Goal: Information Seeking & Learning: Check status

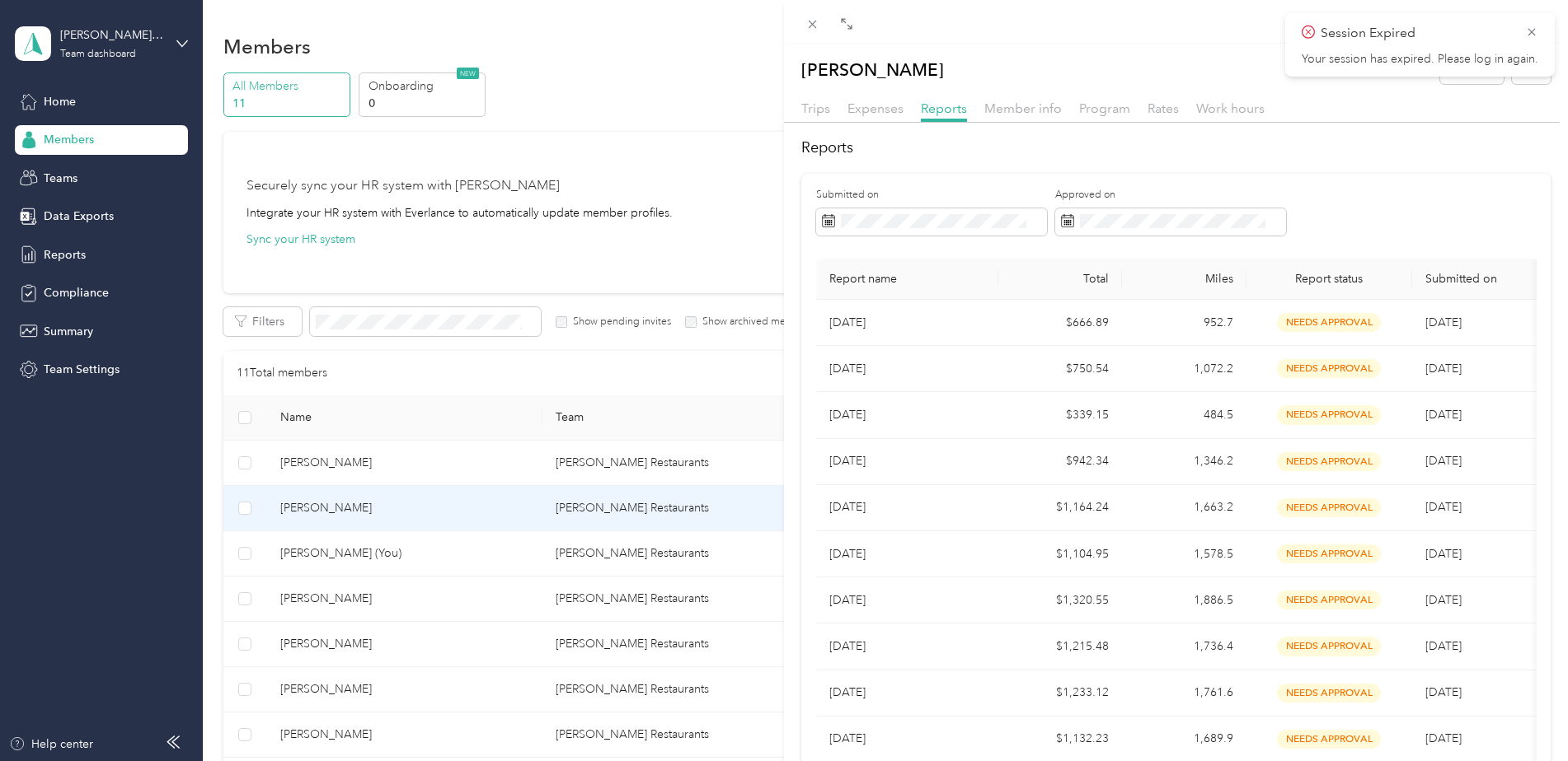
scroll to position [415, 0]
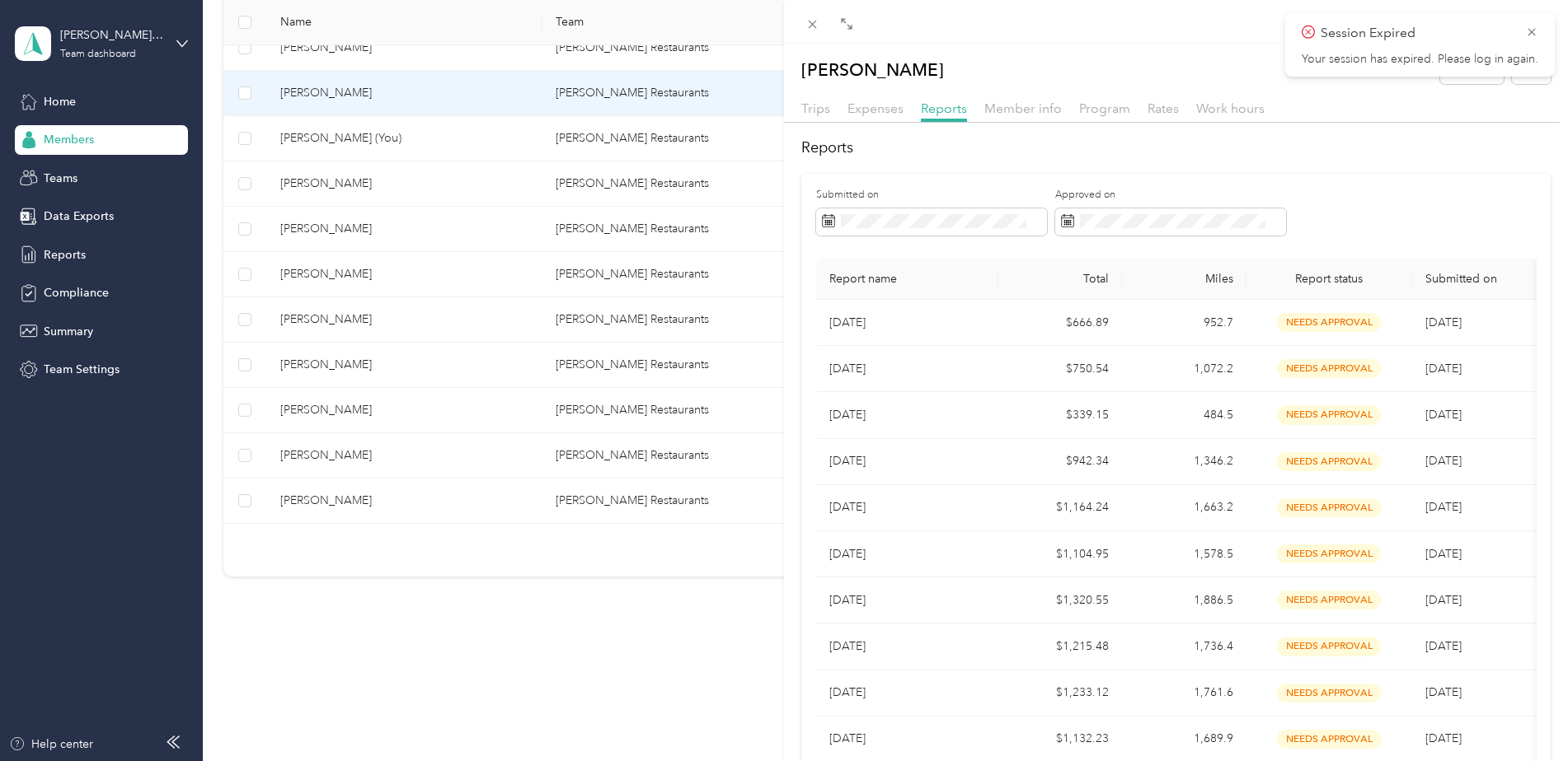
click at [321, 412] on div "[PERSON_NAME] Archive Trips Expenses Reports Member info Program Rates Work hou…" at bounding box center [784, 380] width 1568 height 761
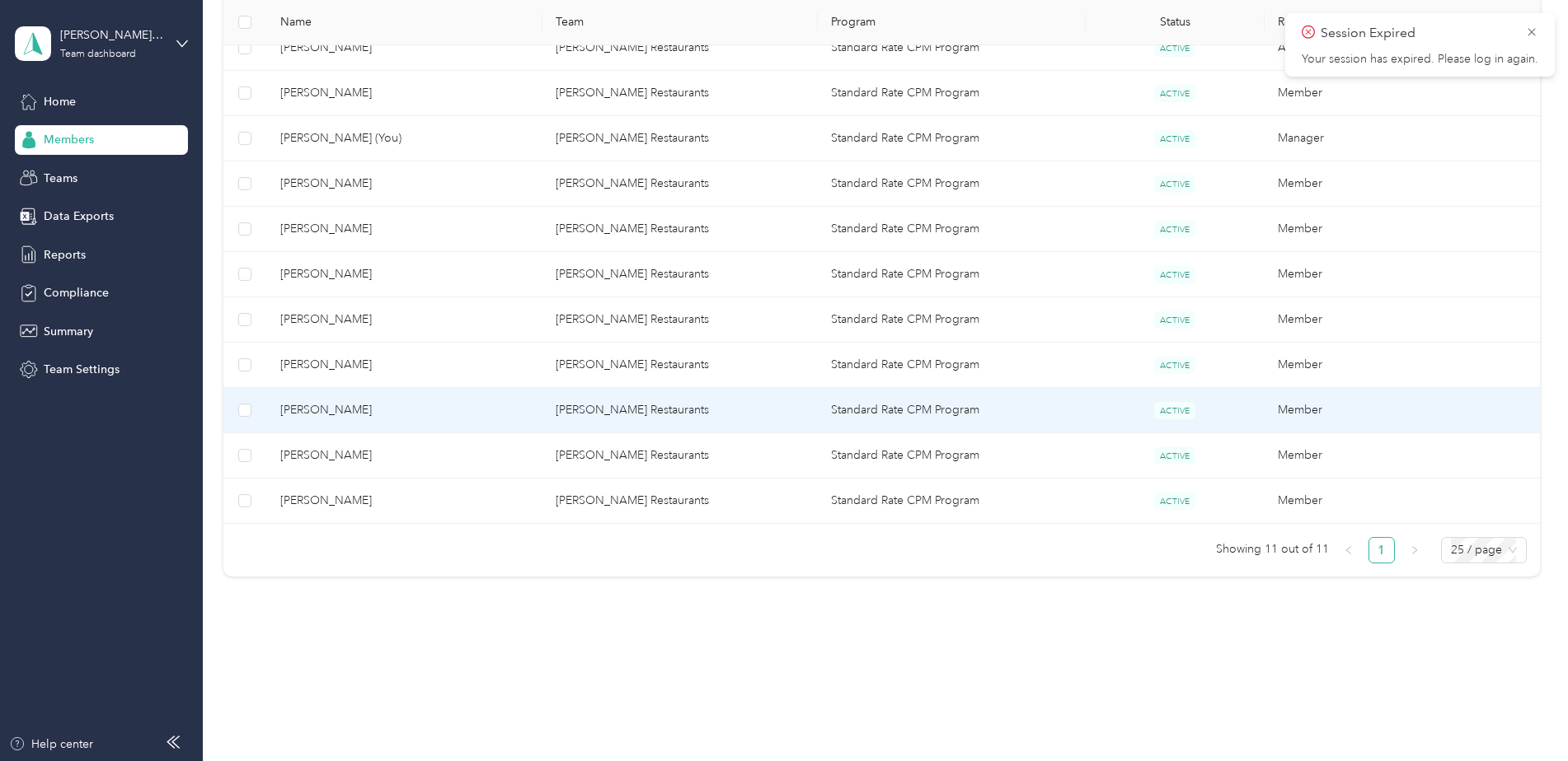
click at [321, 412] on span "[PERSON_NAME]" at bounding box center [404, 411] width 249 height 19
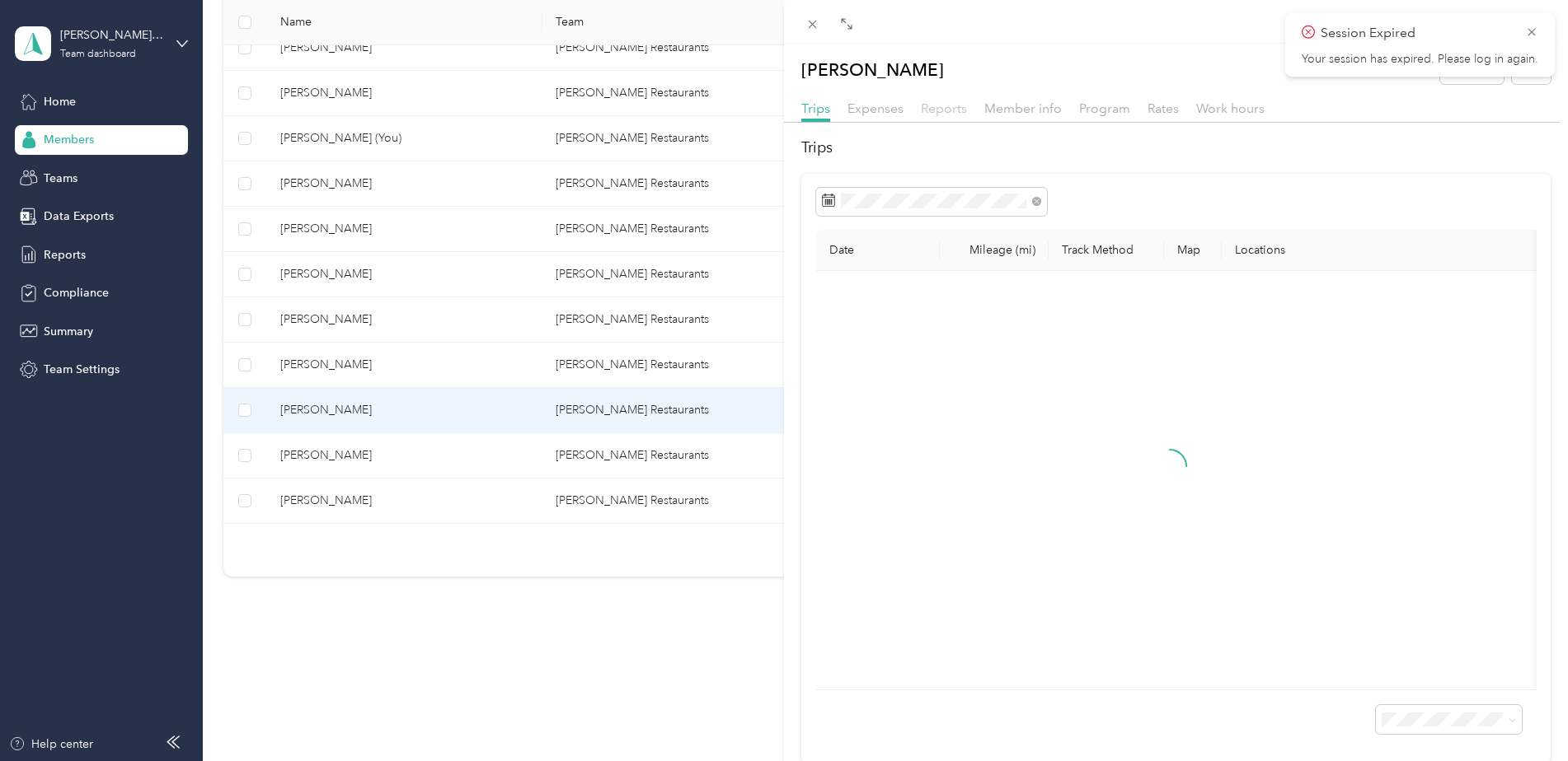
click at [955, 108] on span "Reports" at bounding box center [944, 108] width 46 height 16
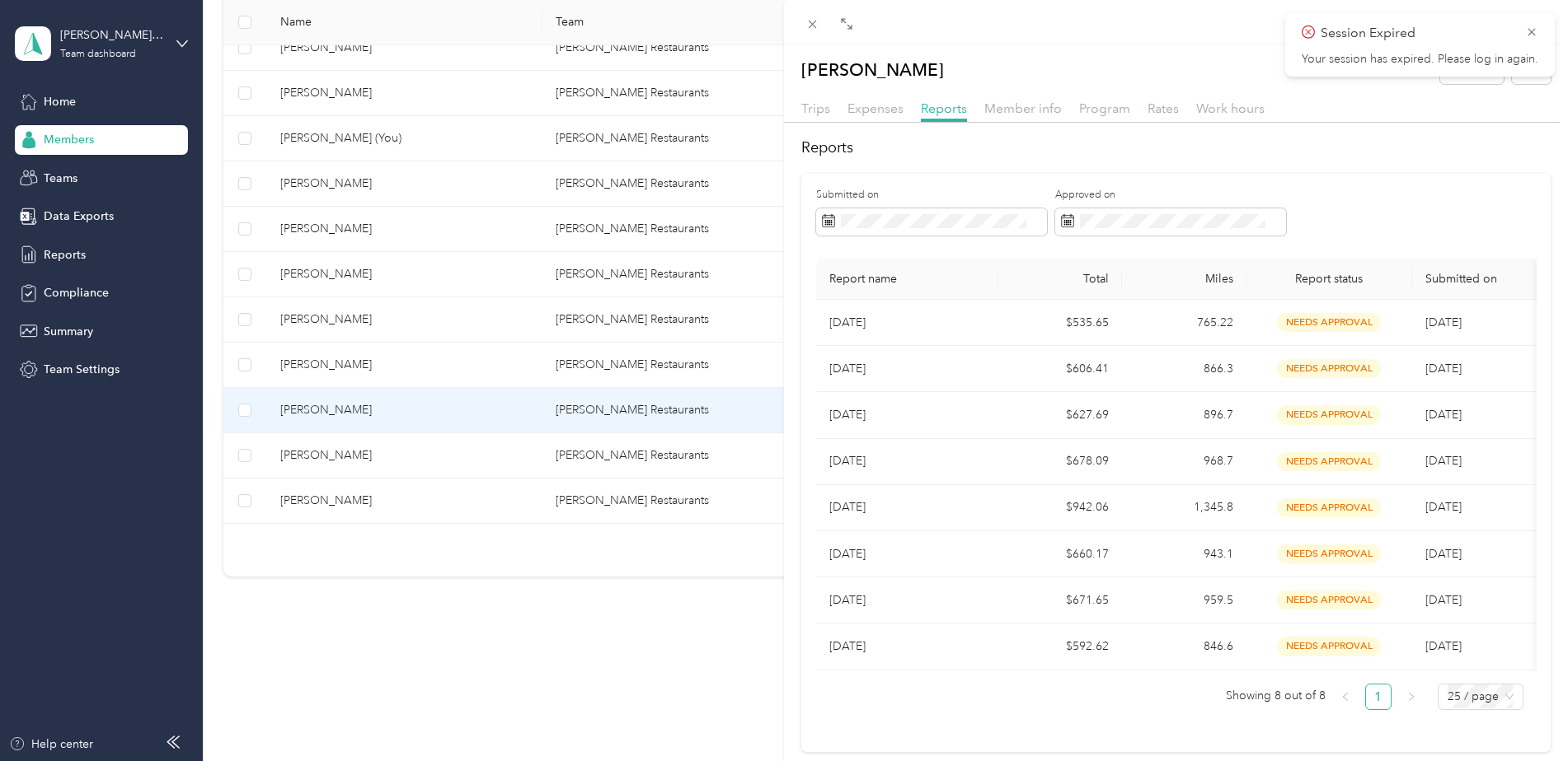
click at [319, 361] on div "[PERSON_NAME] Archive Trips Expenses Reports Member info Program Rates Work hou…" at bounding box center [784, 380] width 1568 height 761
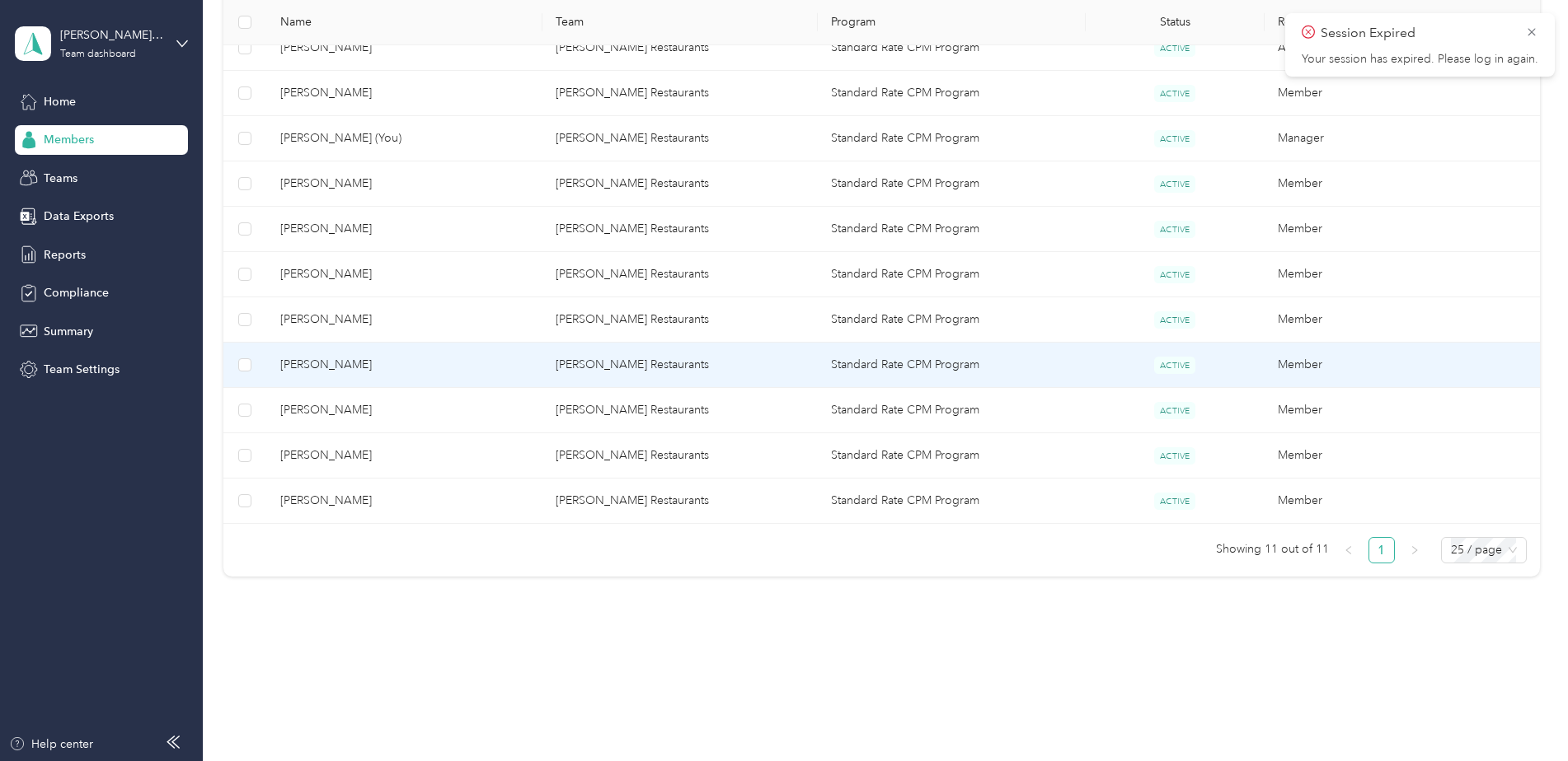
click at [319, 361] on span "[PERSON_NAME]" at bounding box center [404, 365] width 249 height 19
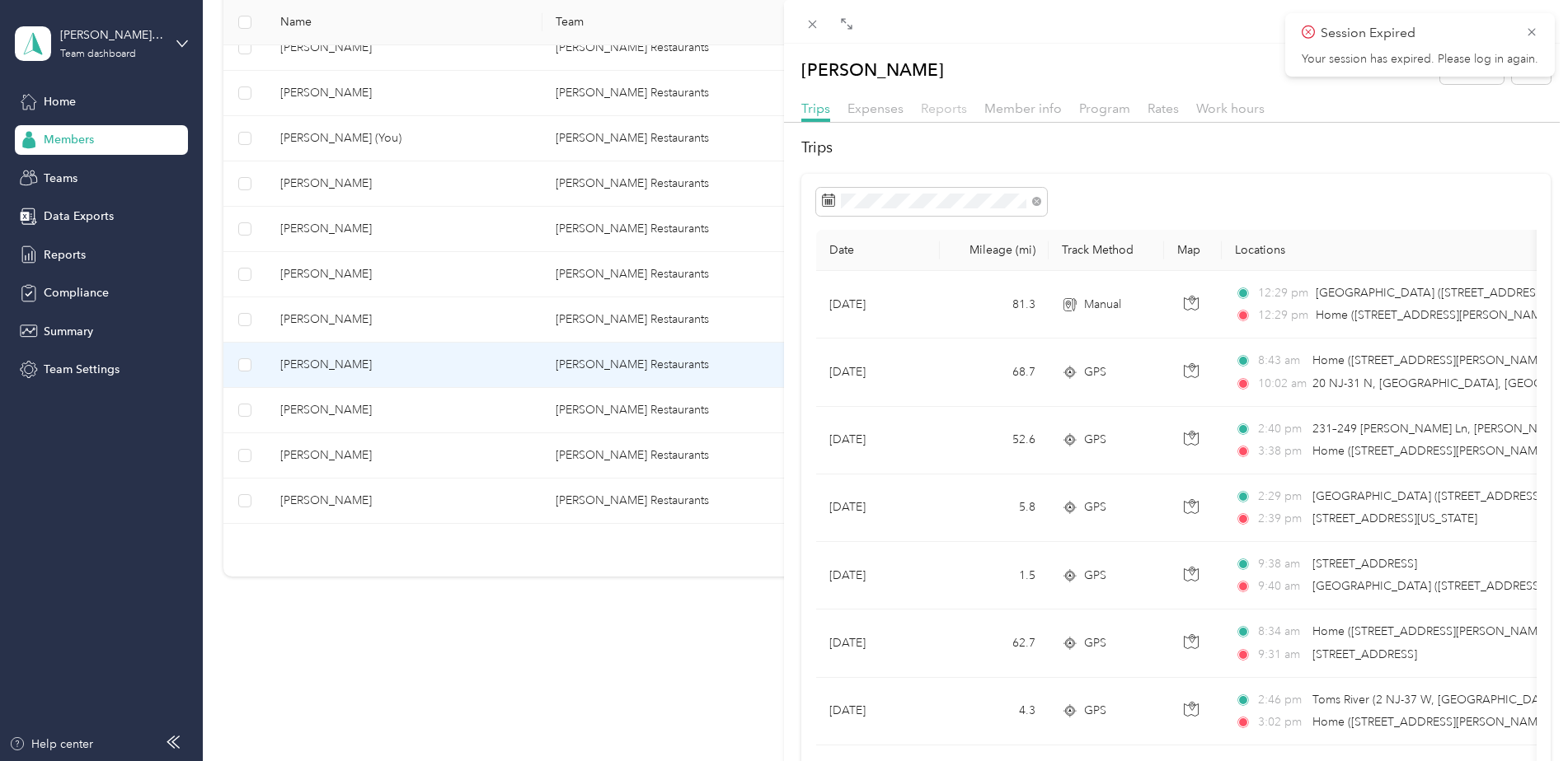
click at [952, 108] on span "Reports" at bounding box center [944, 108] width 46 height 16
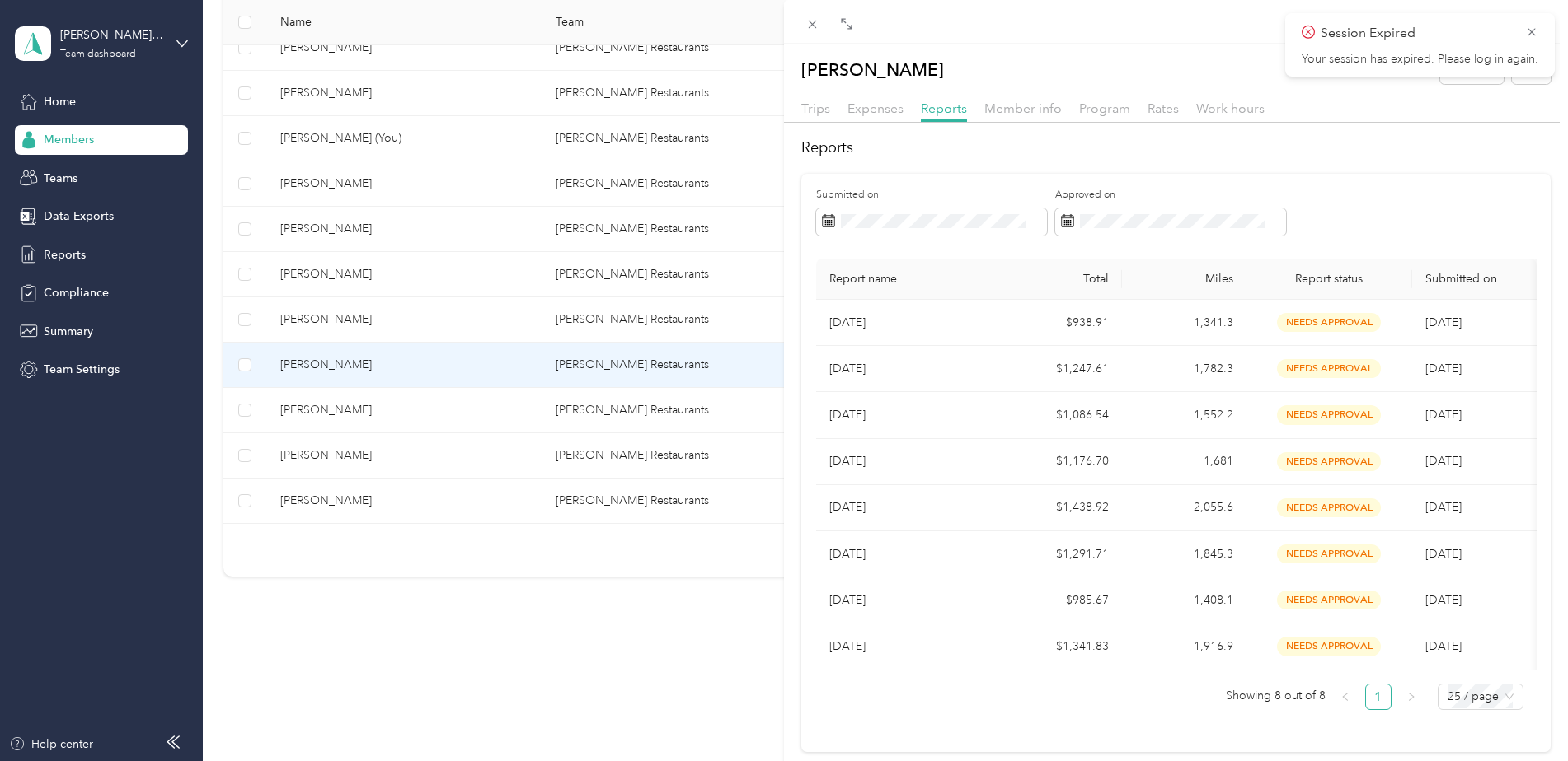
click at [315, 273] on div "[PERSON_NAME] Archive Trips Expenses Reports Member info Program Rates Work hou…" at bounding box center [784, 380] width 1568 height 761
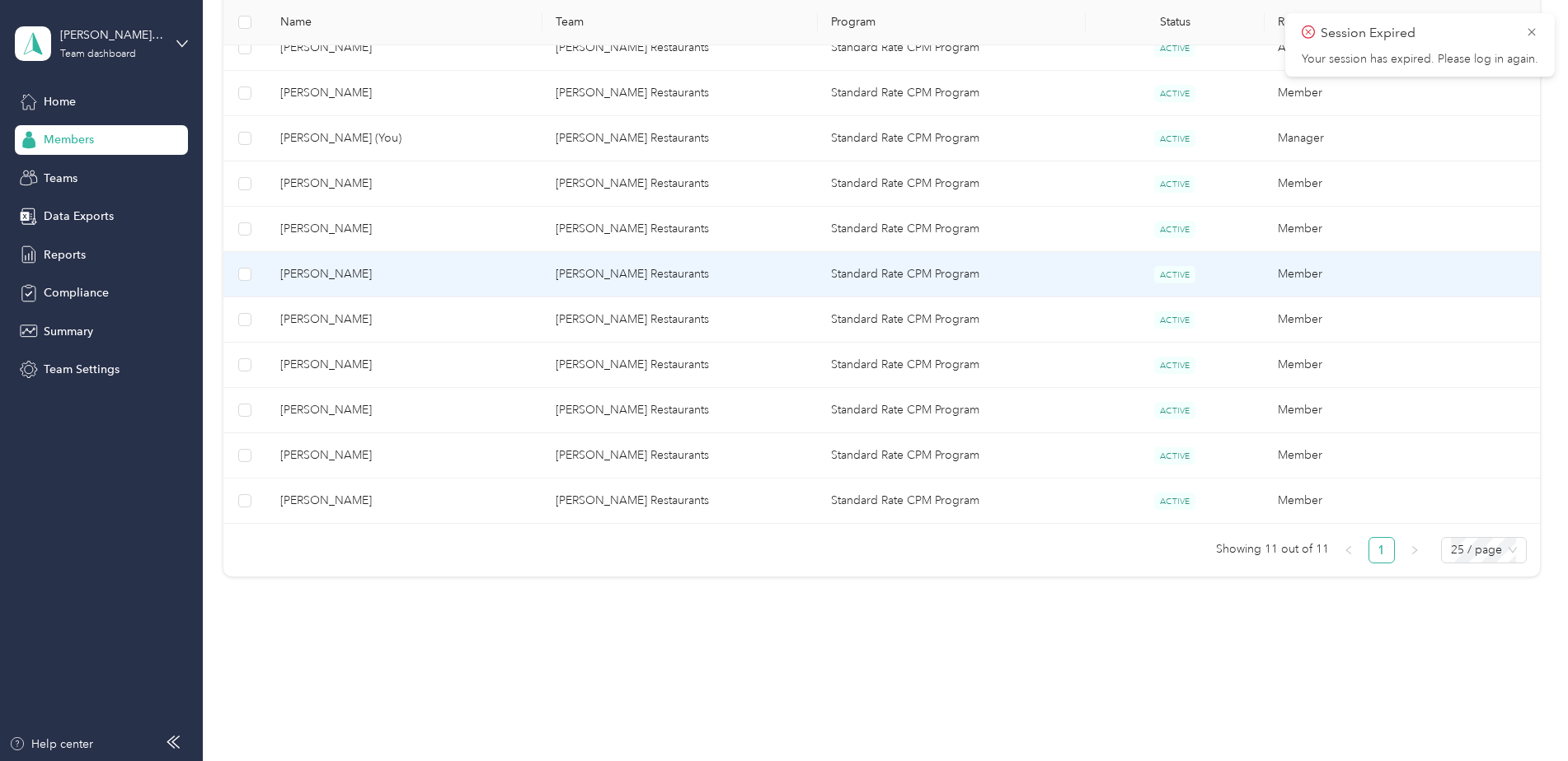
click at [315, 273] on span "[PERSON_NAME]" at bounding box center [404, 274] width 249 height 19
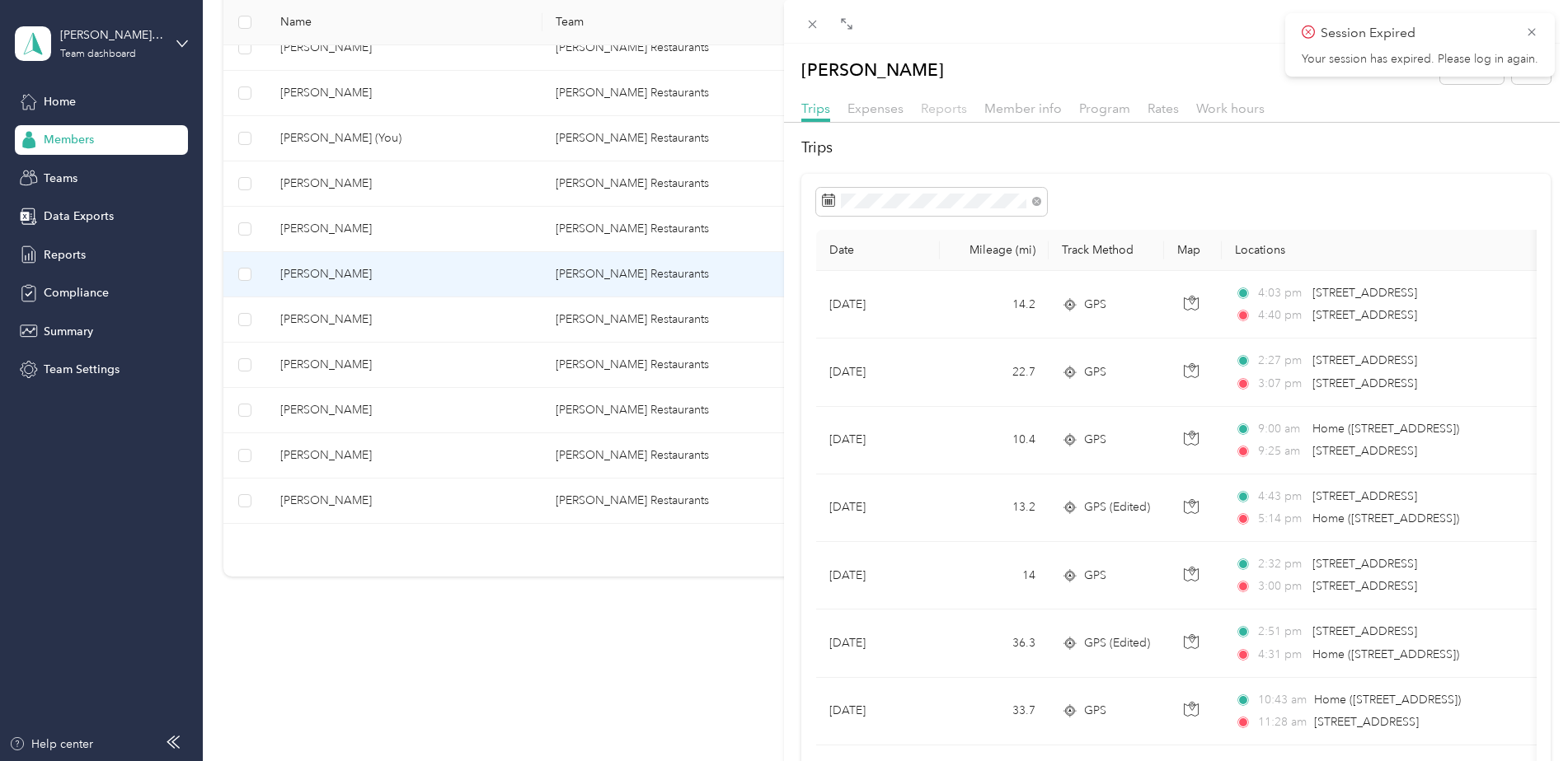
click at [937, 109] on span "Reports" at bounding box center [944, 108] width 46 height 16
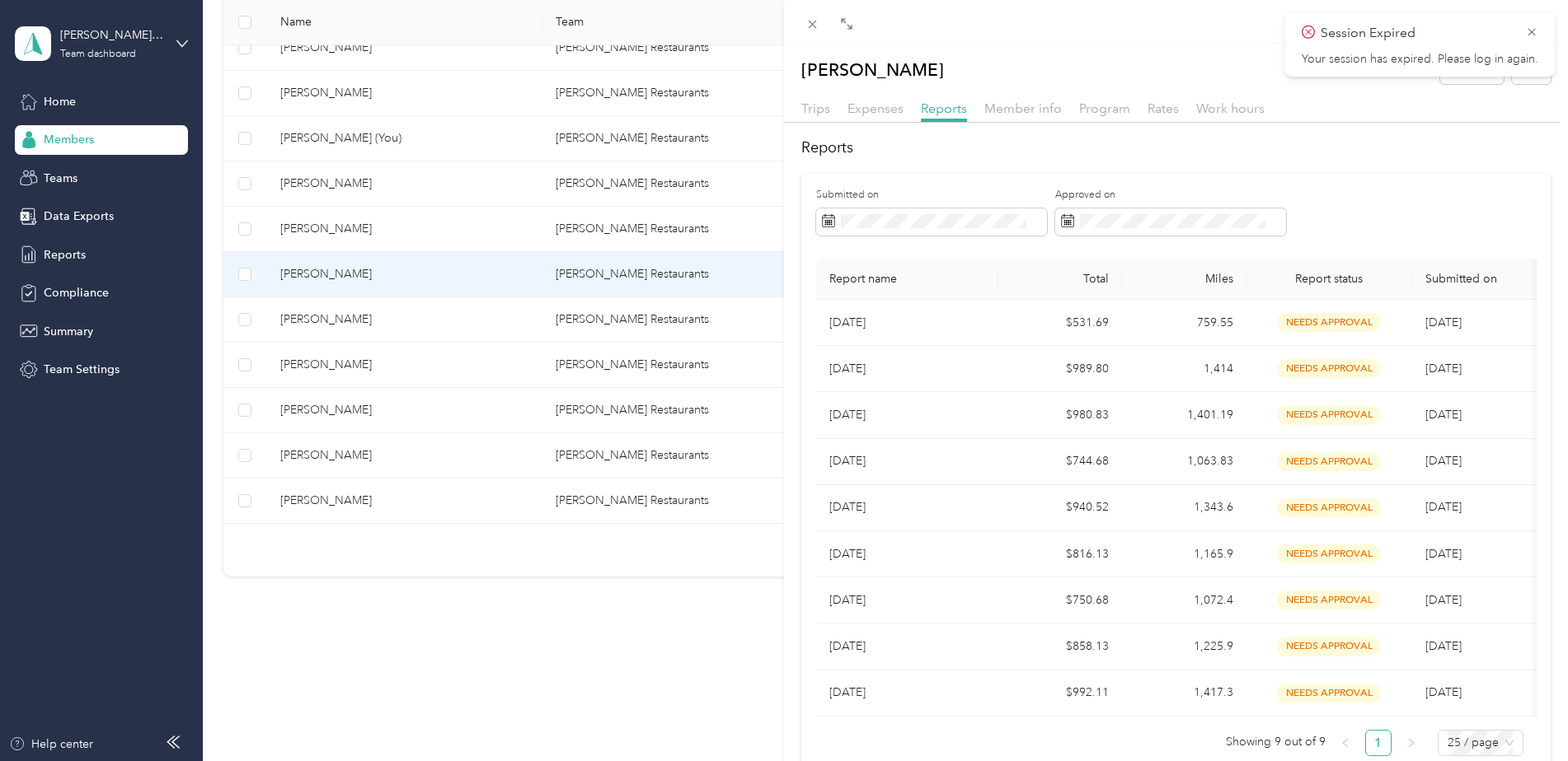
click at [313, 99] on div "[PERSON_NAME] Archive Trips Expenses Reports Member info Program Rates Work hou…" at bounding box center [784, 380] width 1568 height 761
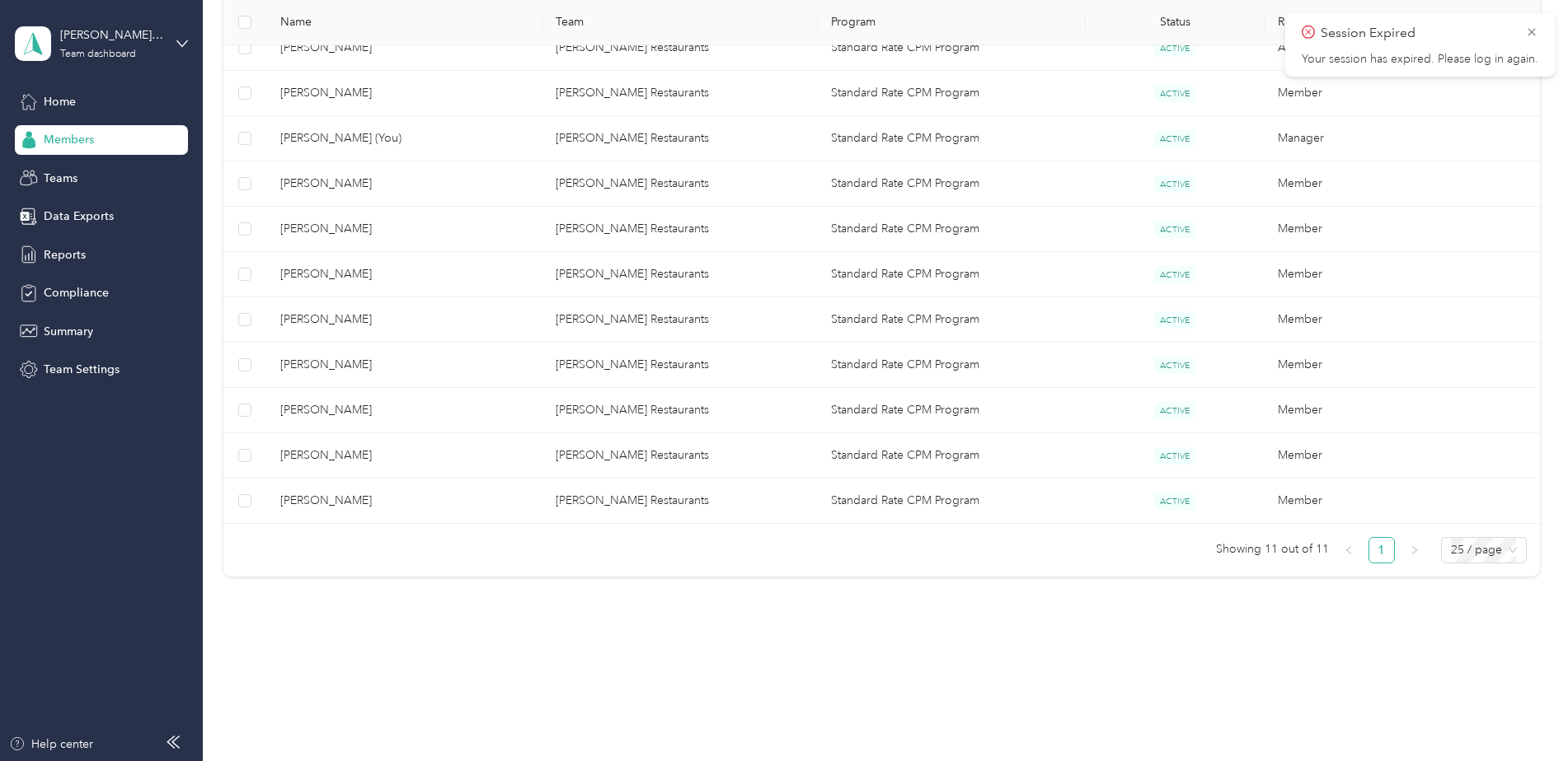
click at [315, 93] on span "[PERSON_NAME]" at bounding box center [404, 94] width 249 height 19
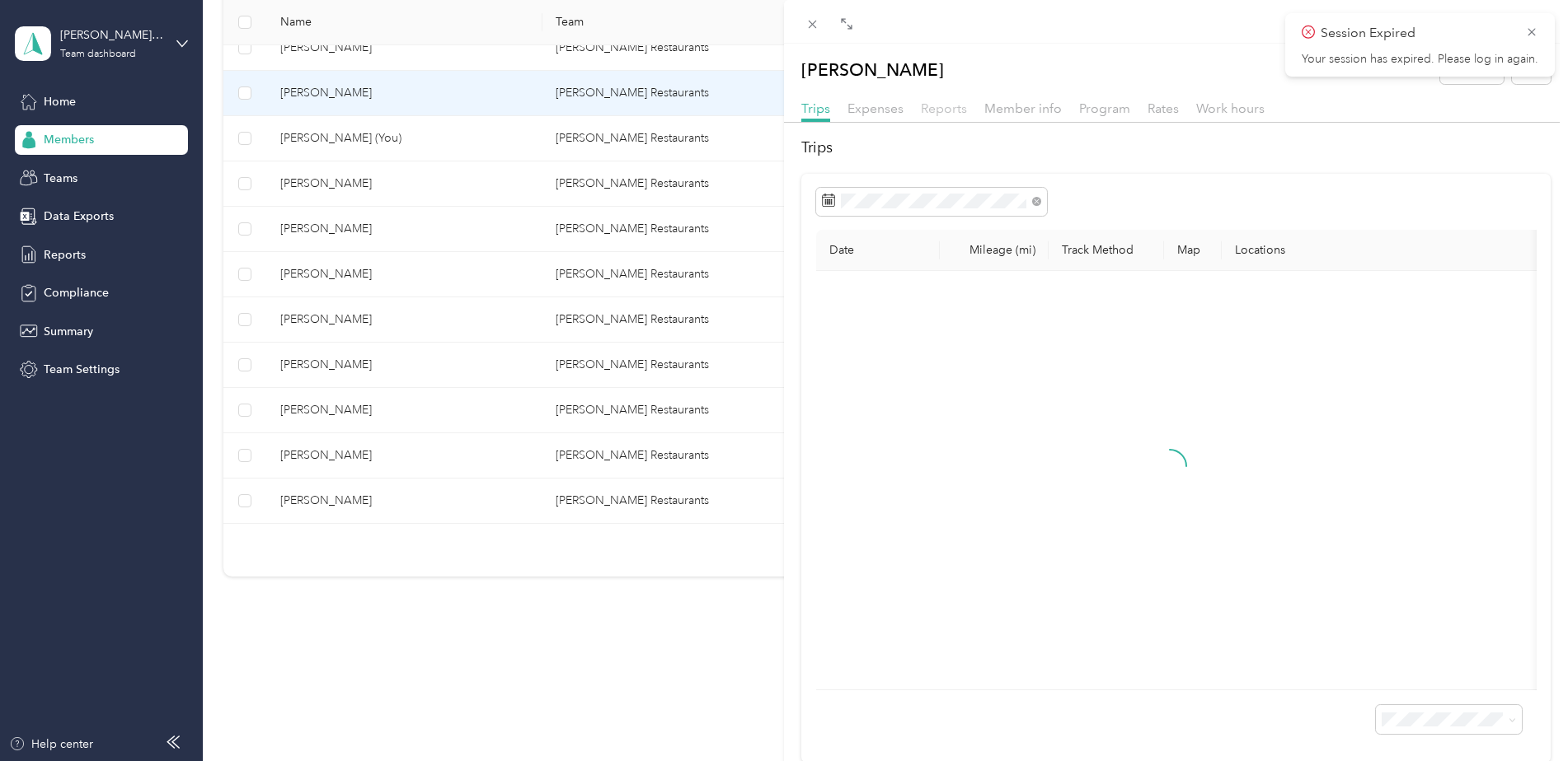
click at [941, 107] on span "Reports" at bounding box center [944, 108] width 46 height 16
